Goal: Transaction & Acquisition: Purchase product/service

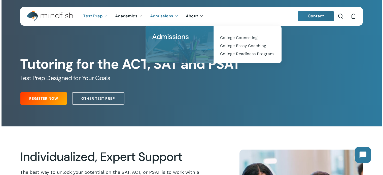
click at [173, 16] on link "Admissions" at bounding box center [164, 16] width 36 height 4
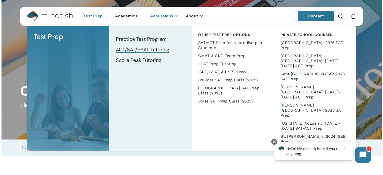
click at [157, 49] on span "ACT/SAT/PSAT Tutoring" at bounding box center [142, 49] width 53 height 7
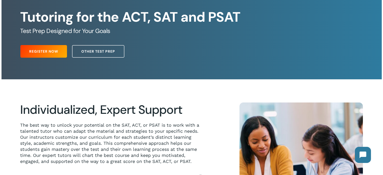
scroll to position [50, 0]
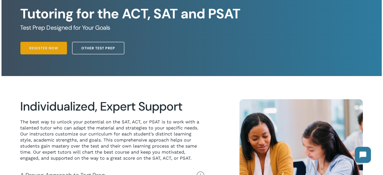
click at [37, 47] on span "Register Now" at bounding box center [43, 48] width 29 height 5
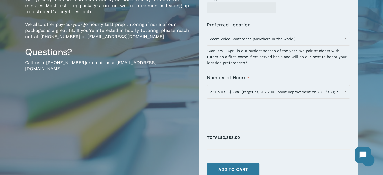
scroll to position [126, 0]
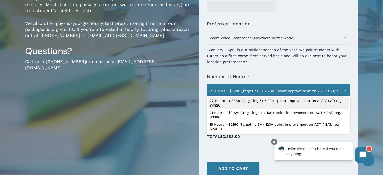
click at [345, 88] on span at bounding box center [346, 90] width 8 height 13
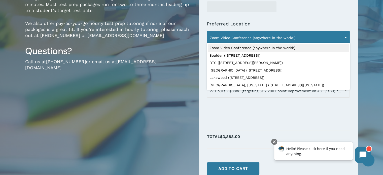
click at [343, 38] on span at bounding box center [346, 37] width 8 height 13
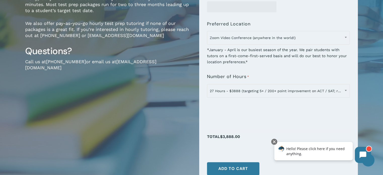
click at [330, 111] on div at bounding box center [278, 111] width 143 height 20
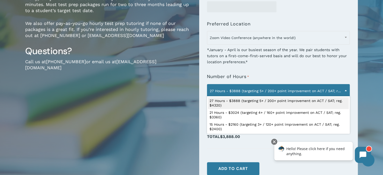
click at [308, 89] on span "27 Hours - $3888 (targeting 5+ / 200+ point improvement on ACT / SAT; reg. $432…" at bounding box center [278, 91] width 142 height 11
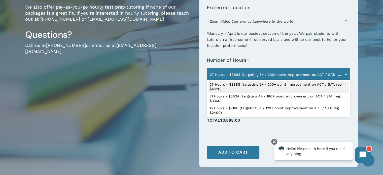
scroll to position [151, 0]
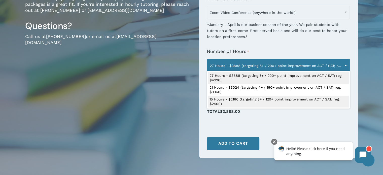
click at [64, 79] on div "1-on-1 Test Prep Tutoring for ACT, SAT & PSAT $160.00 / hour $160 per hour (dis…" at bounding box center [108, 33] width 166 height 268
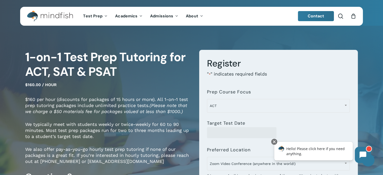
scroll to position [25, 0]
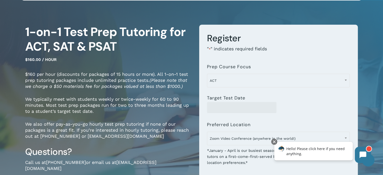
click at [125, 130] on p "We also offer pay-as-you-go hourly test prep tutoring if none of our packages i…" at bounding box center [108, 133] width 166 height 25
